Goal: Find specific page/section: Find specific page/section

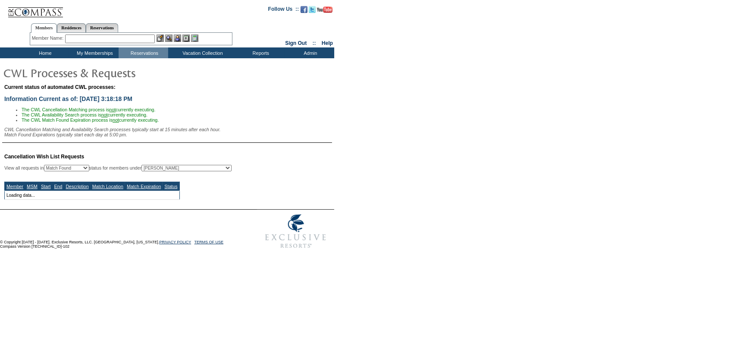
select select "50"
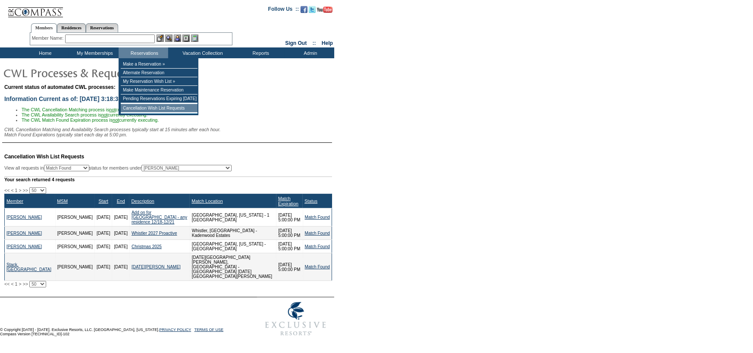
click at [142, 110] on td "Cancellation Wish List Requests" at bounding box center [159, 108] width 77 height 9
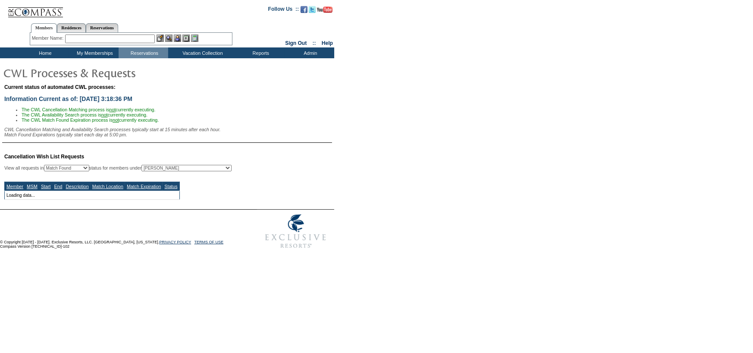
select select "50"
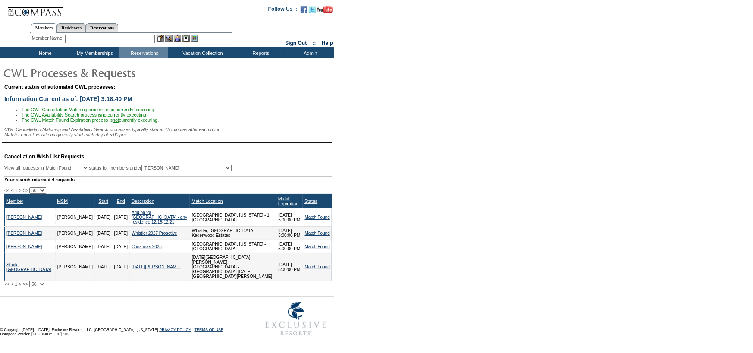
click at [43, 53] on td "Home" at bounding box center [44, 52] width 50 height 11
